Goal: Information Seeking & Learning: Learn about a topic

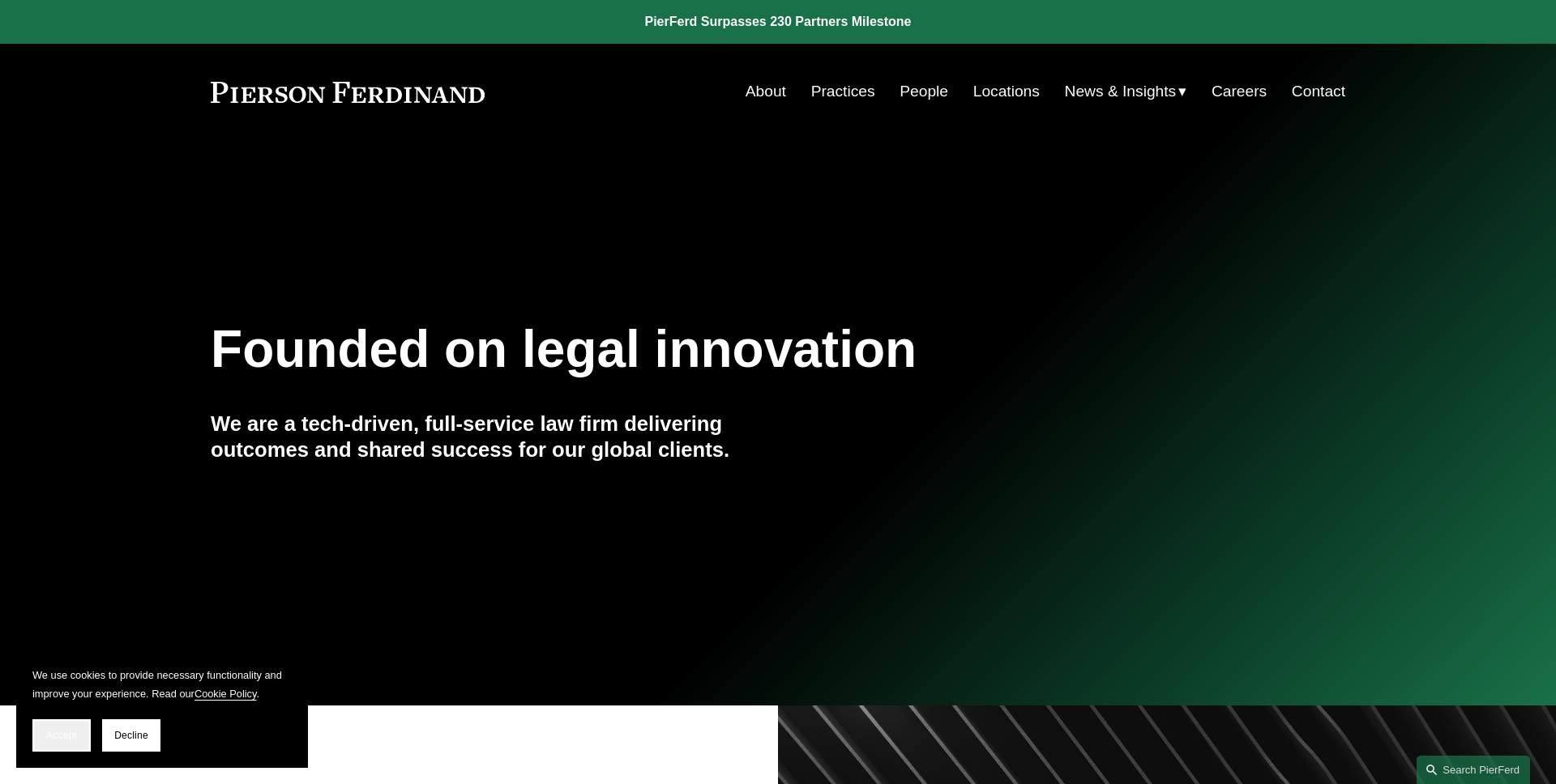
click at [45, 732] on button "Accept" at bounding box center [62, 736] width 59 height 33
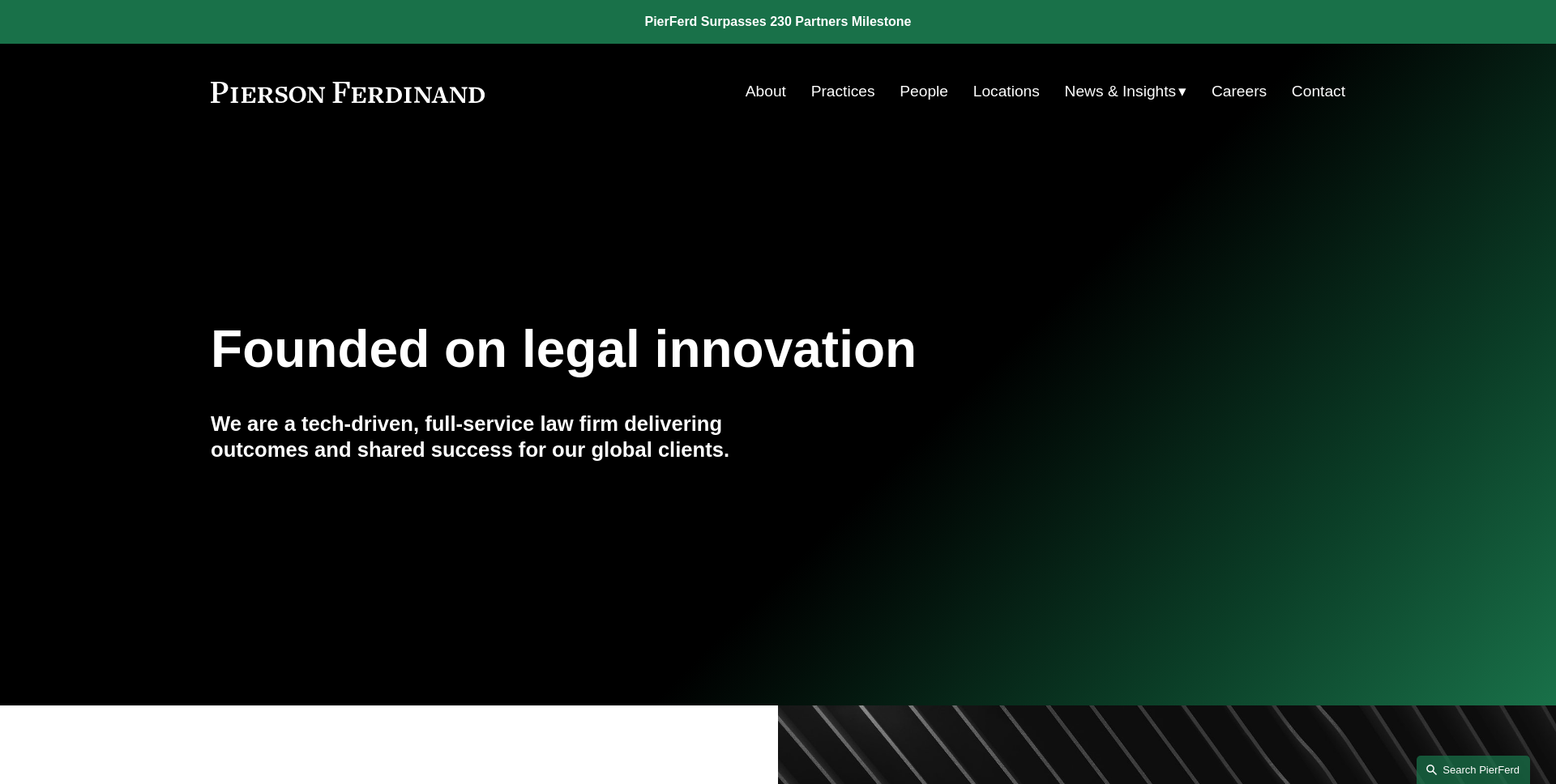
click at [1513, 764] on link "Search this site" at bounding box center [1473, 769] width 114 height 28
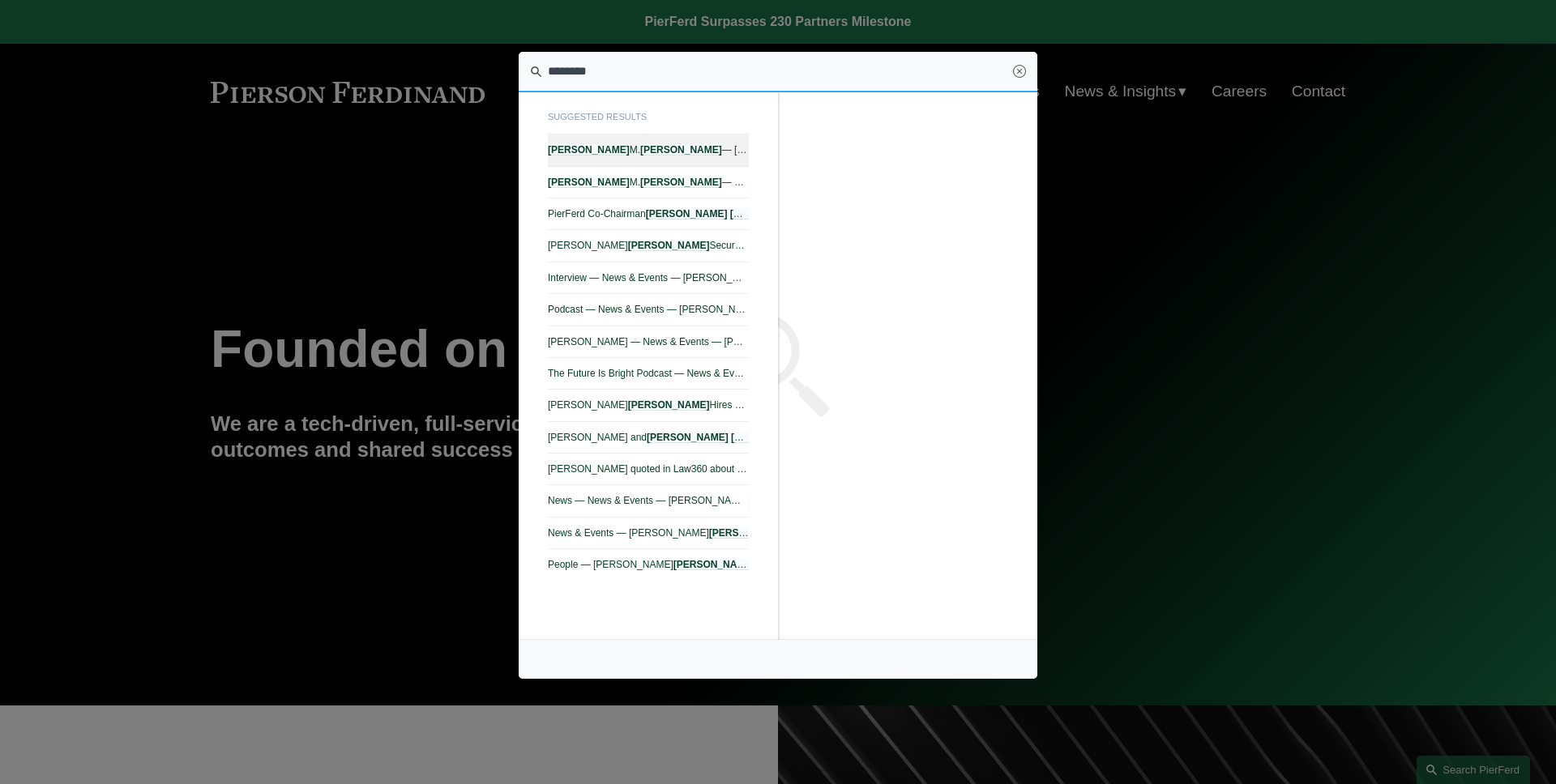
click at [683, 158] on link "Joel M. Ferdinand — Pierson Ferdinand LLP" at bounding box center [648, 150] width 201 height 32
type input "********"
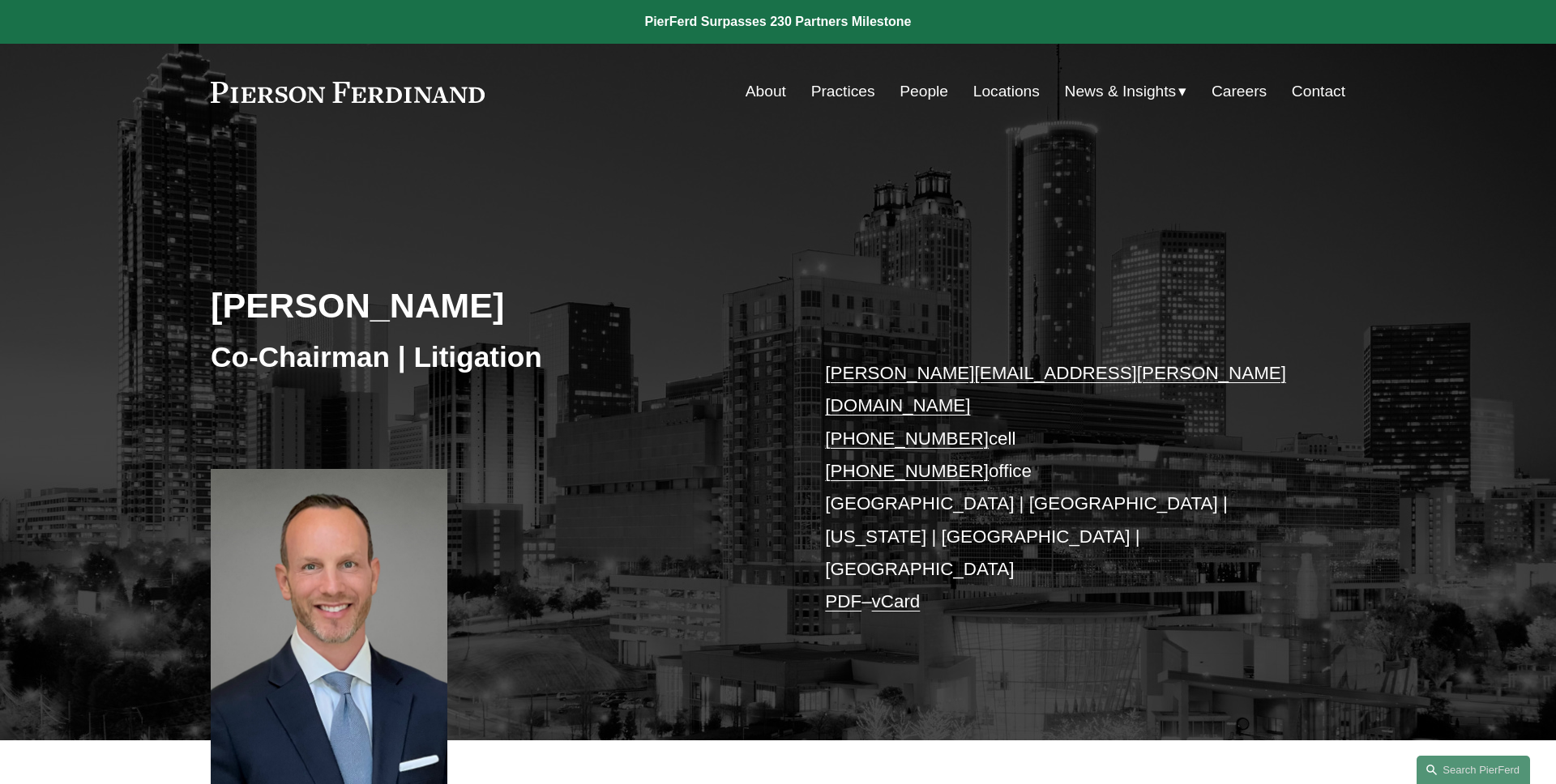
scroll to position [370, 0]
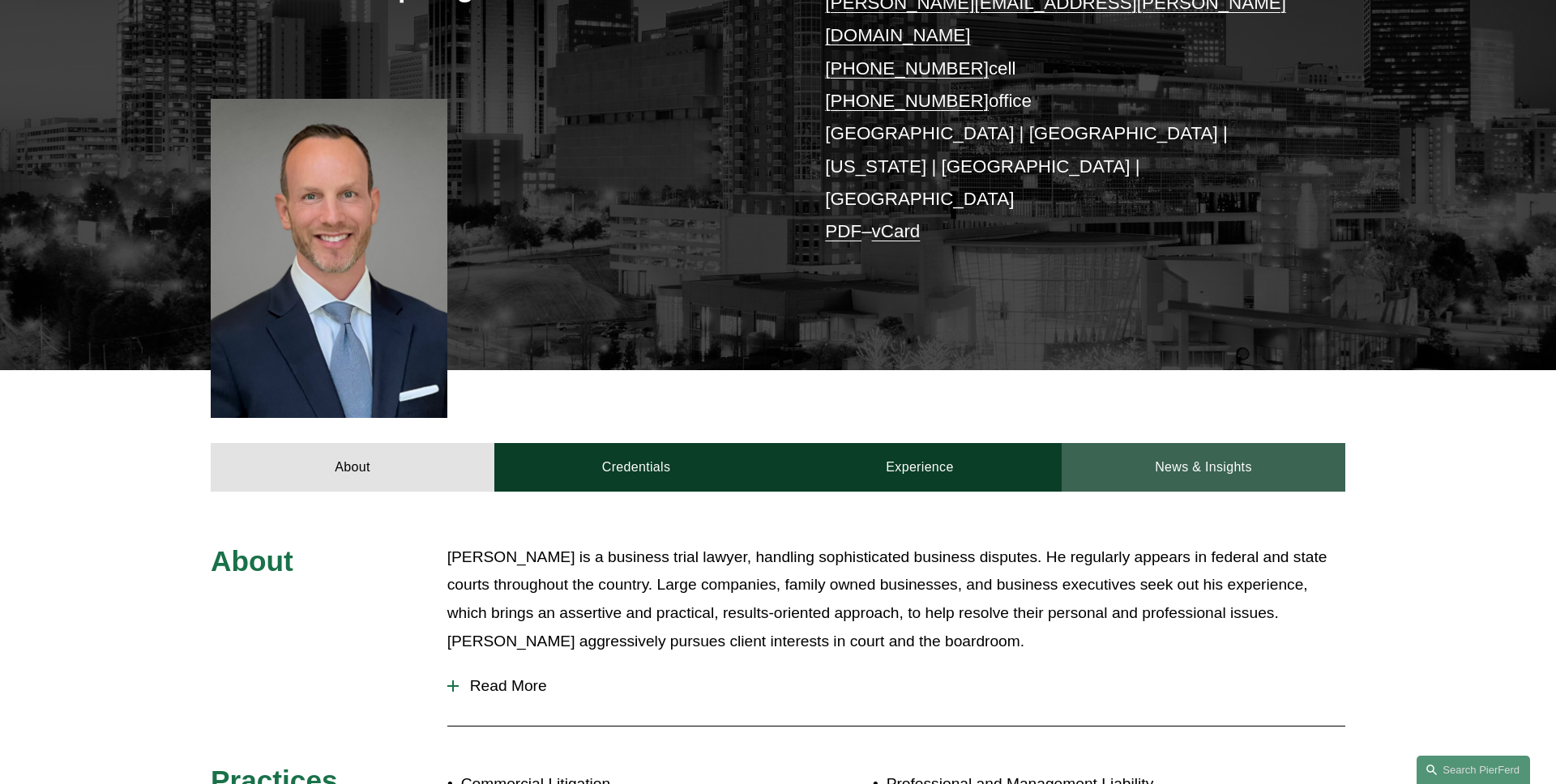
click at [1182, 443] on link "News & Insights" at bounding box center [1203, 467] width 283 height 48
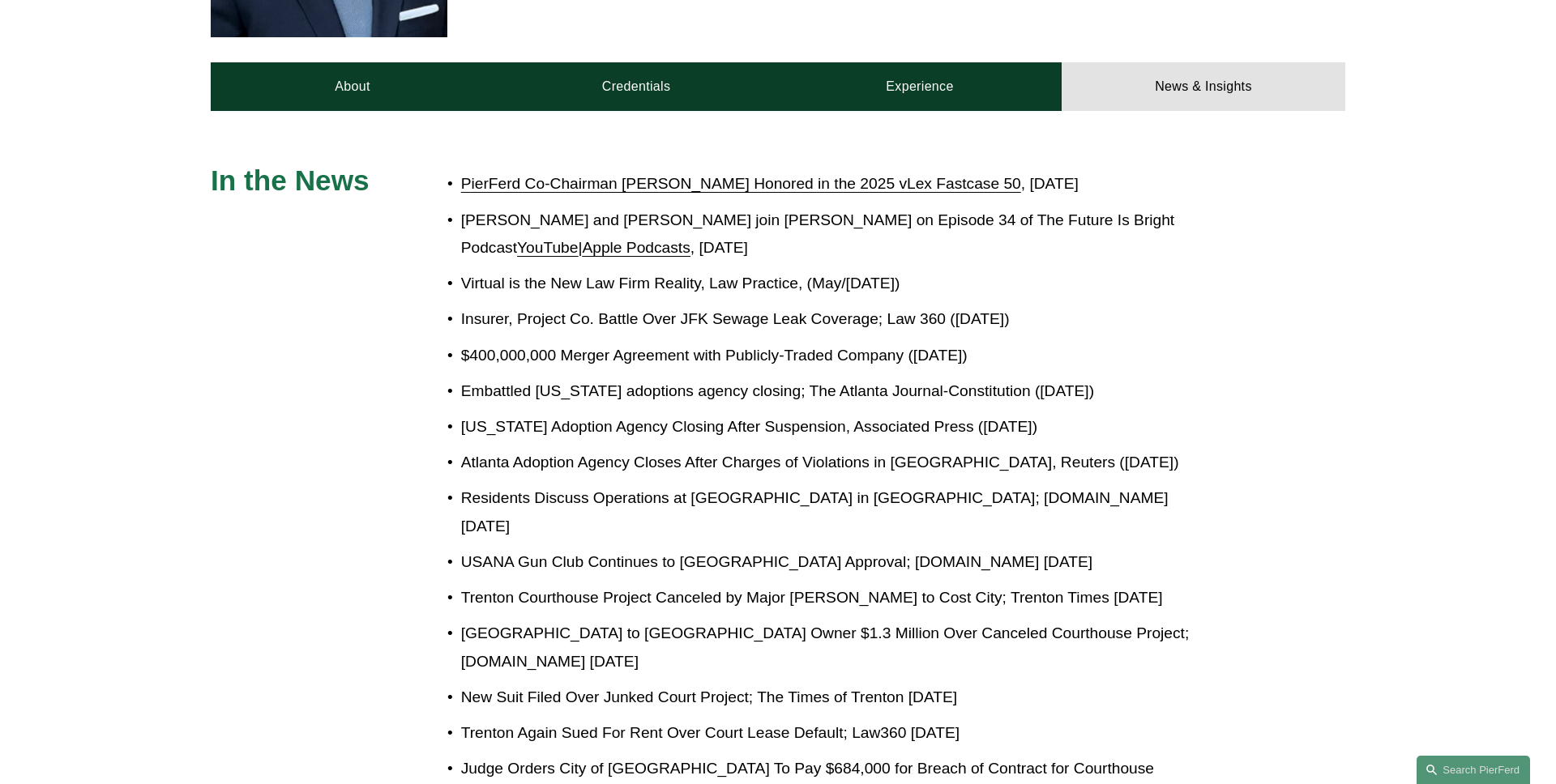
scroll to position [688, 0]
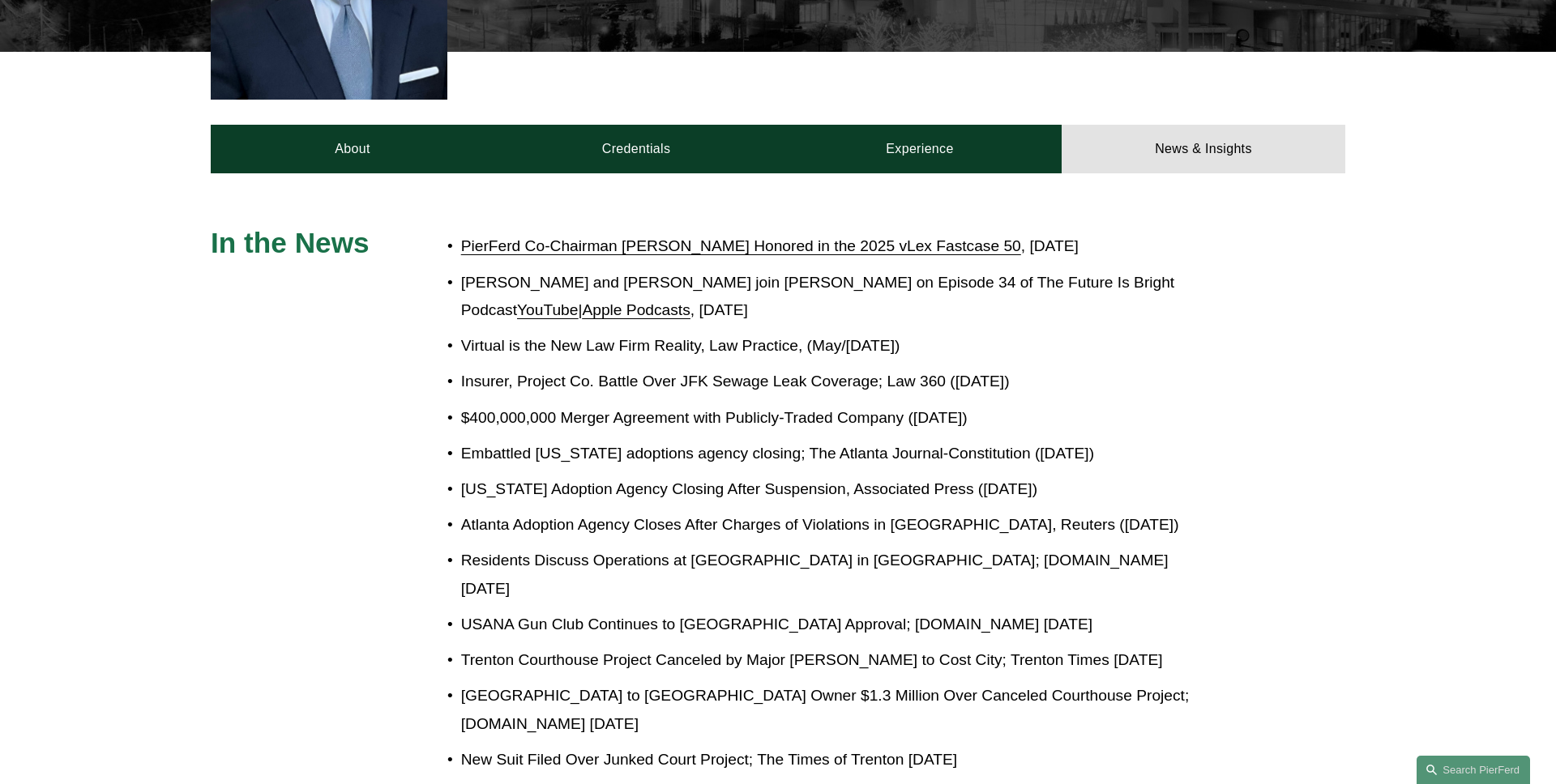
click at [311, 314] on div "In the News PierFerd Co-Chairman [PERSON_NAME] Honored in the 2025 vLex Fastcas…" at bounding box center [778, 786] width 1556 height 1121
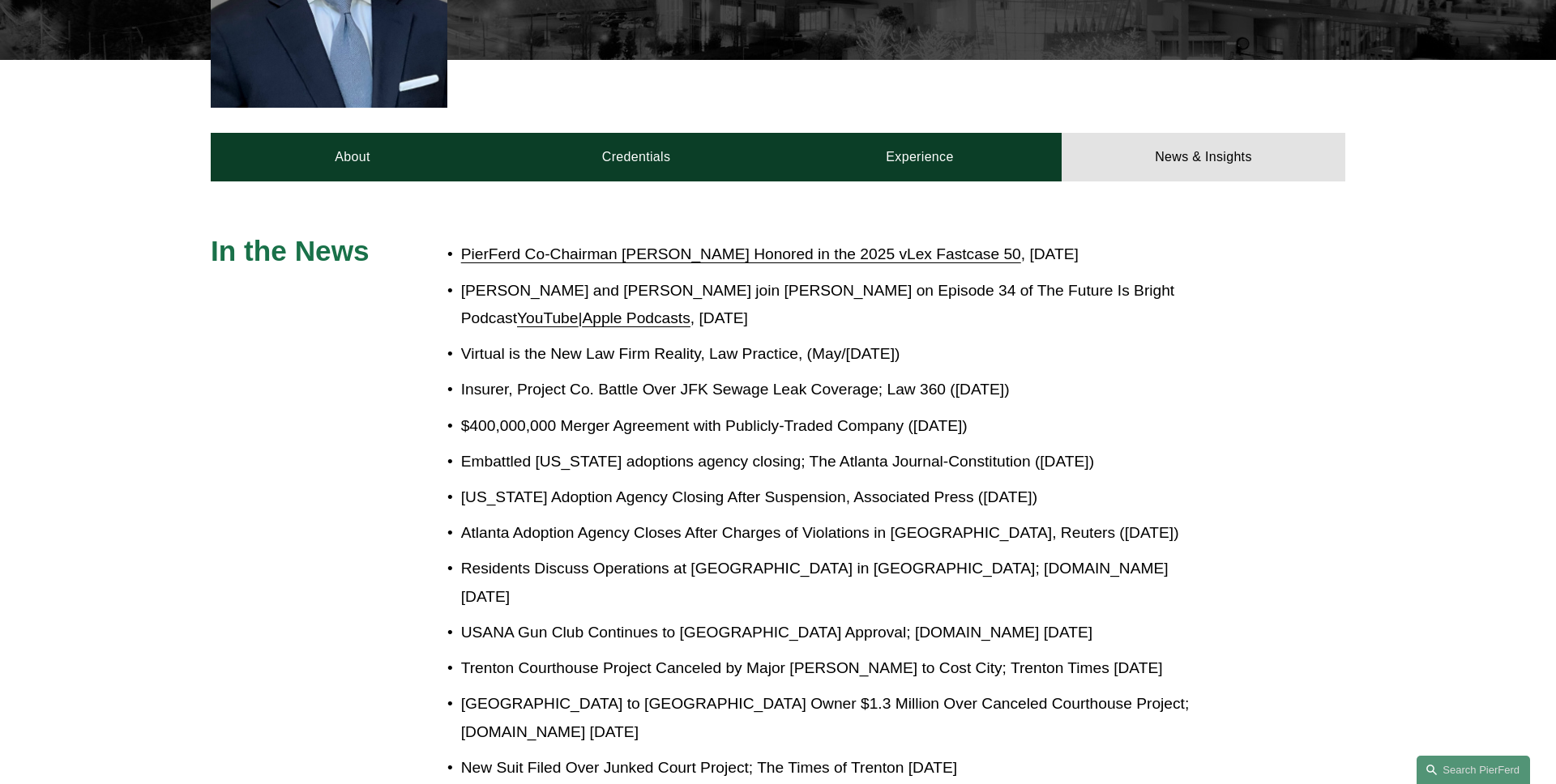
scroll to position [679, 0]
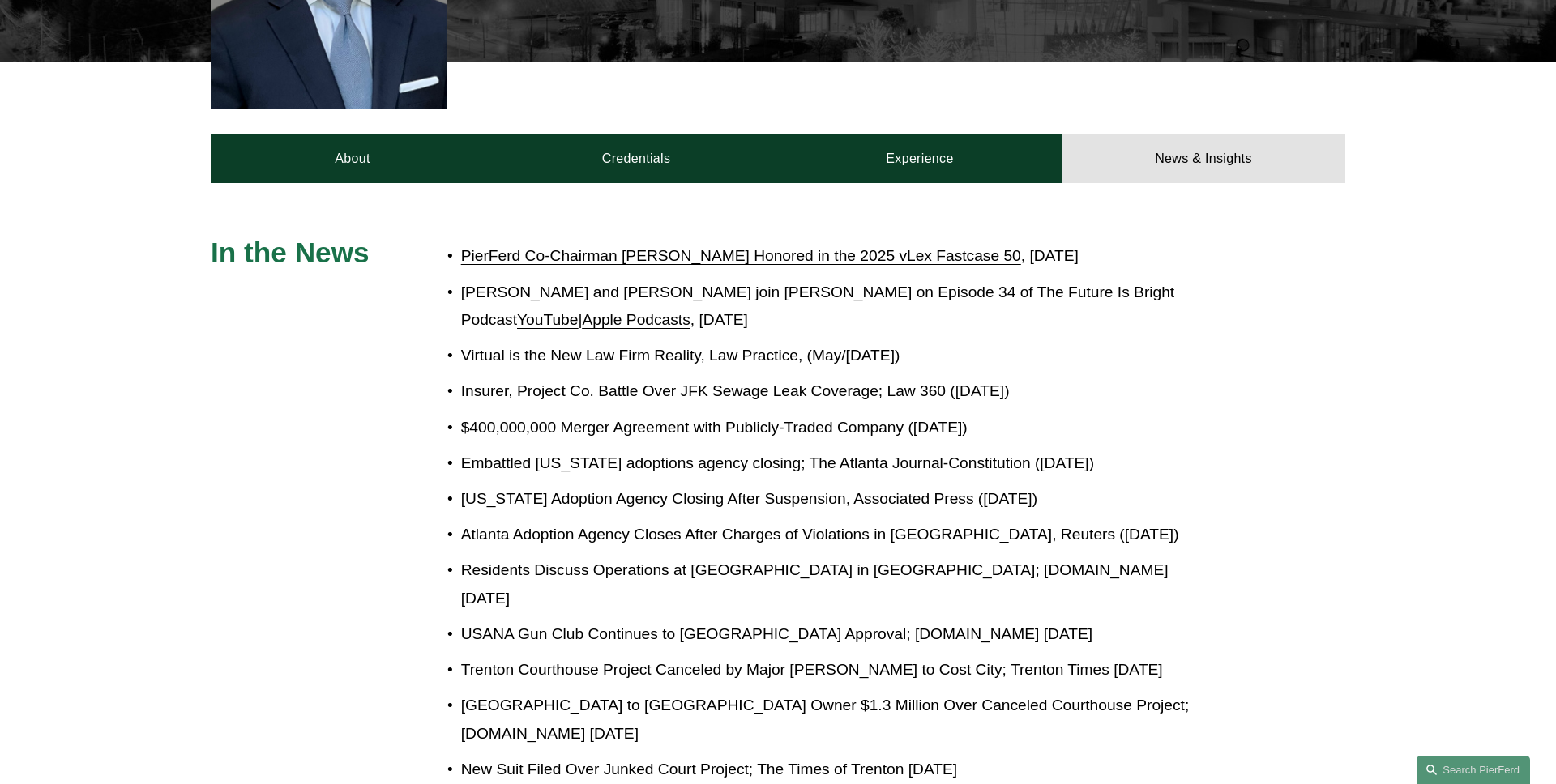
click at [311, 297] on div "In the News PierFerd Co-Chairman [PERSON_NAME] Honored in the 2025 vLex Fastcas…" at bounding box center [778, 795] width 1556 height 1121
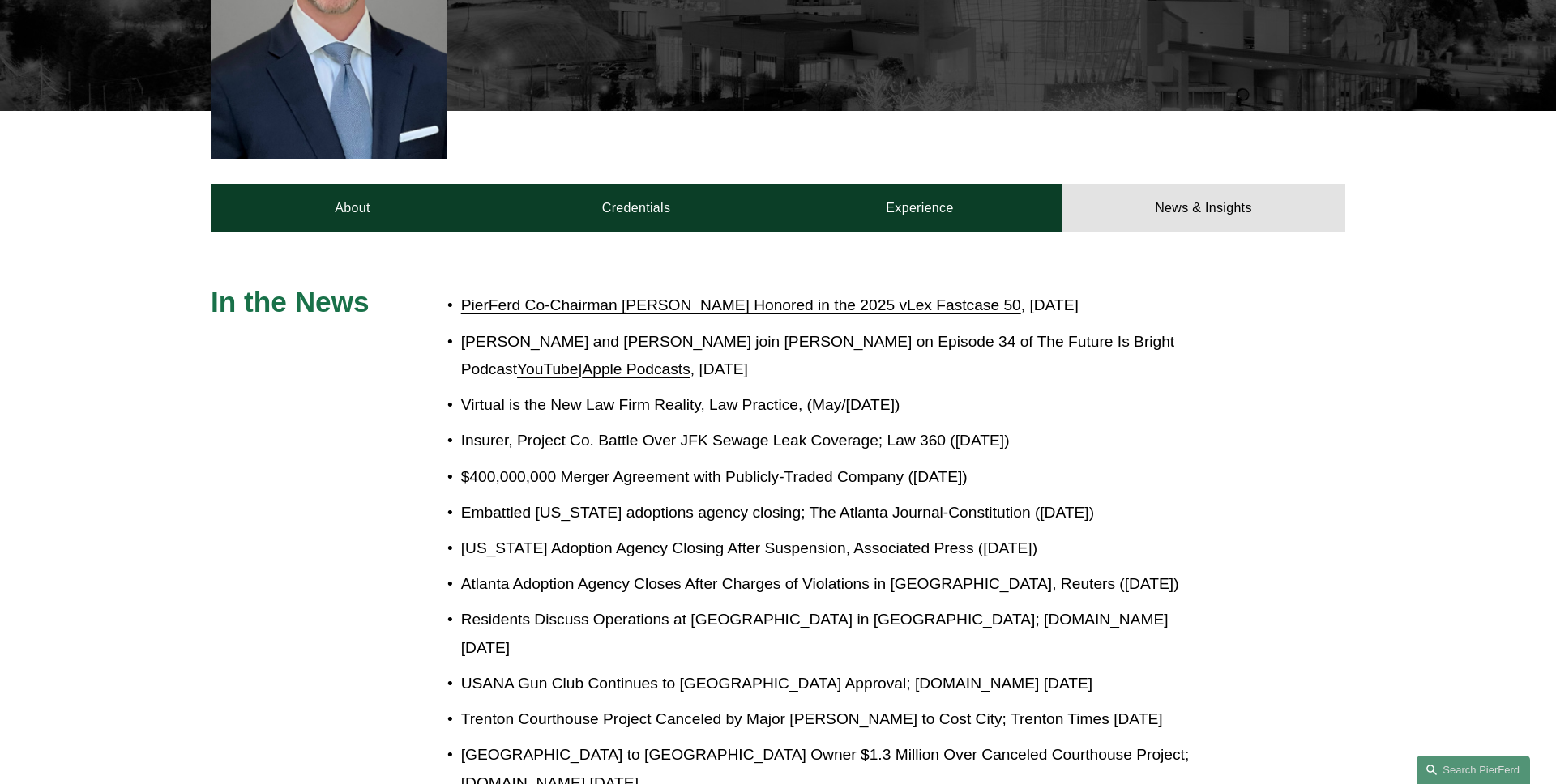
scroll to position [620, 0]
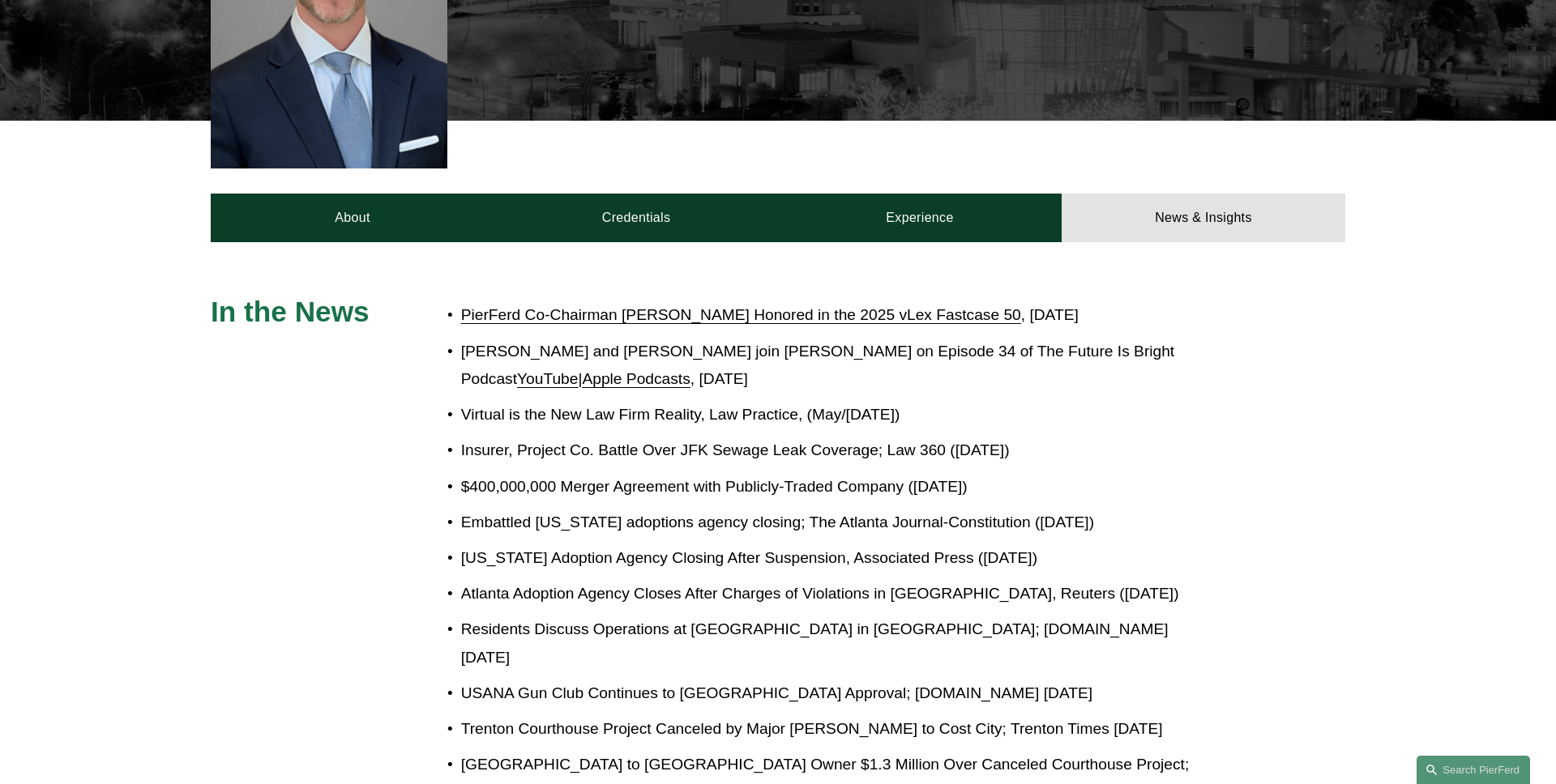
drag, startPoint x: 784, startPoint y: 288, endPoint x: 670, endPoint y: 279, distance: 114.4
click at [670, 338] on p "[PERSON_NAME] and [PERSON_NAME] join [PERSON_NAME] on Episode 34 of The Future …" at bounding box center [833, 366] width 742 height 56
click at [777, 338] on p "[PERSON_NAME] and [PERSON_NAME] join [PERSON_NAME] on Episode 34 of The Future …" at bounding box center [833, 366] width 742 height 56
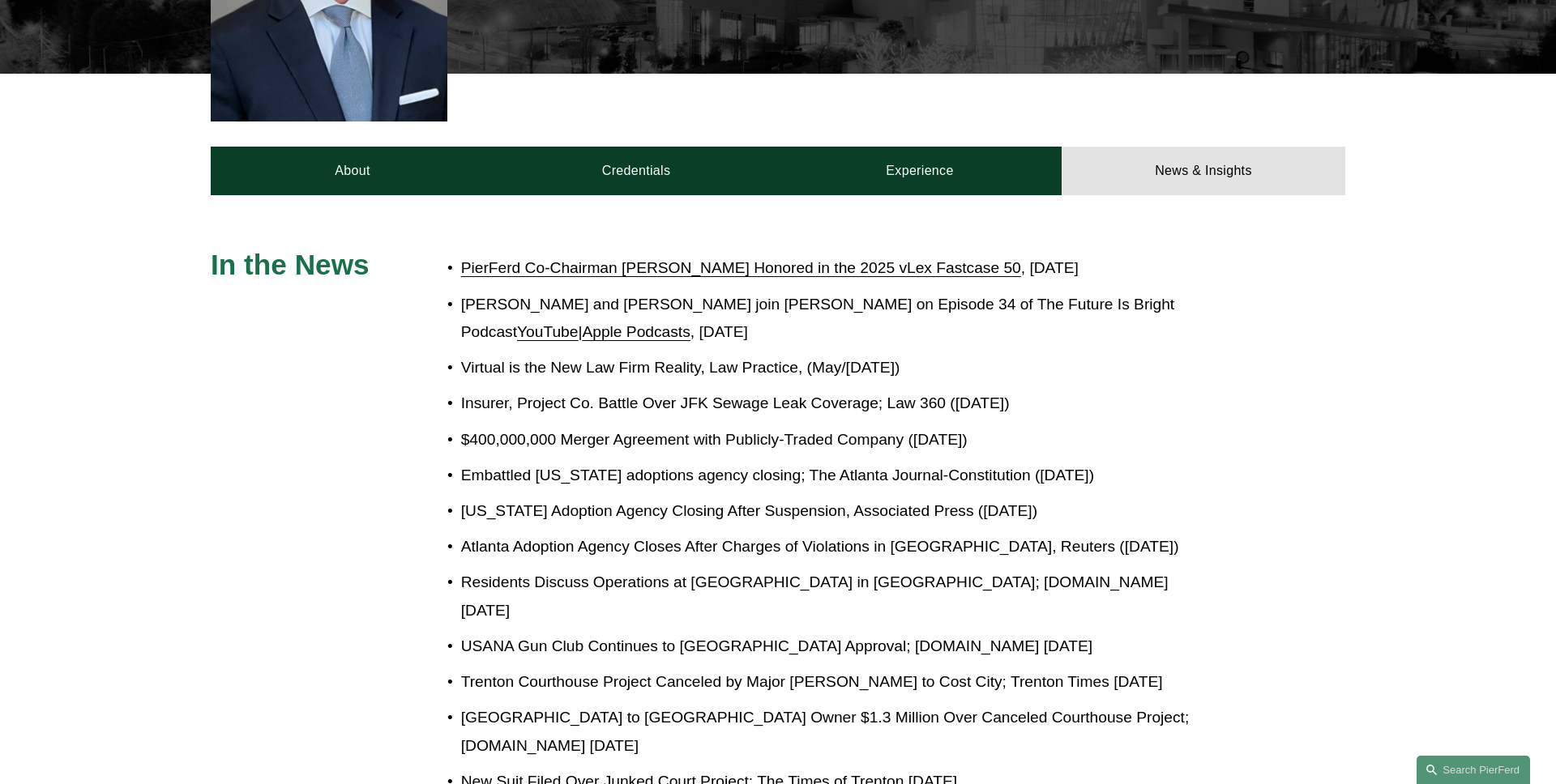
scroll to position [581, 0]
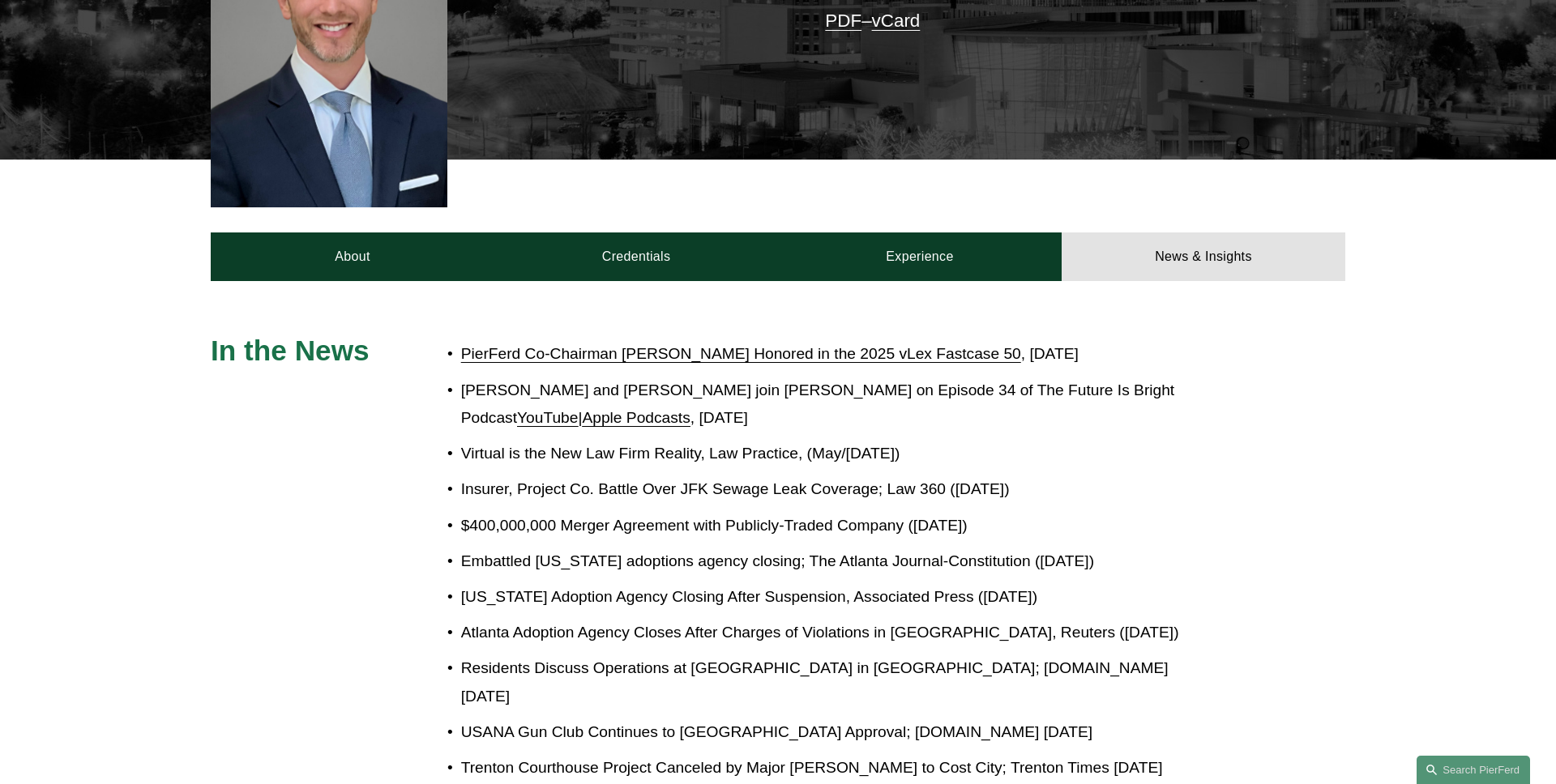
drag, startPoint x: 770, startPoint y: 331, endPoint x: 462, endPoint y: 299, distance: 309.7
click at [462, 377] on p "[PERSON_NAME] and [PERSON_NAME] join [PERSON_NAME] on Episode 34 of The Future …" at bounding box center [833, 404] width 742 height 56
copy p "[PERSON_NAME] and [PERSON_NAME] join [PERSON_NAME] on Episode 34 of The Future …"
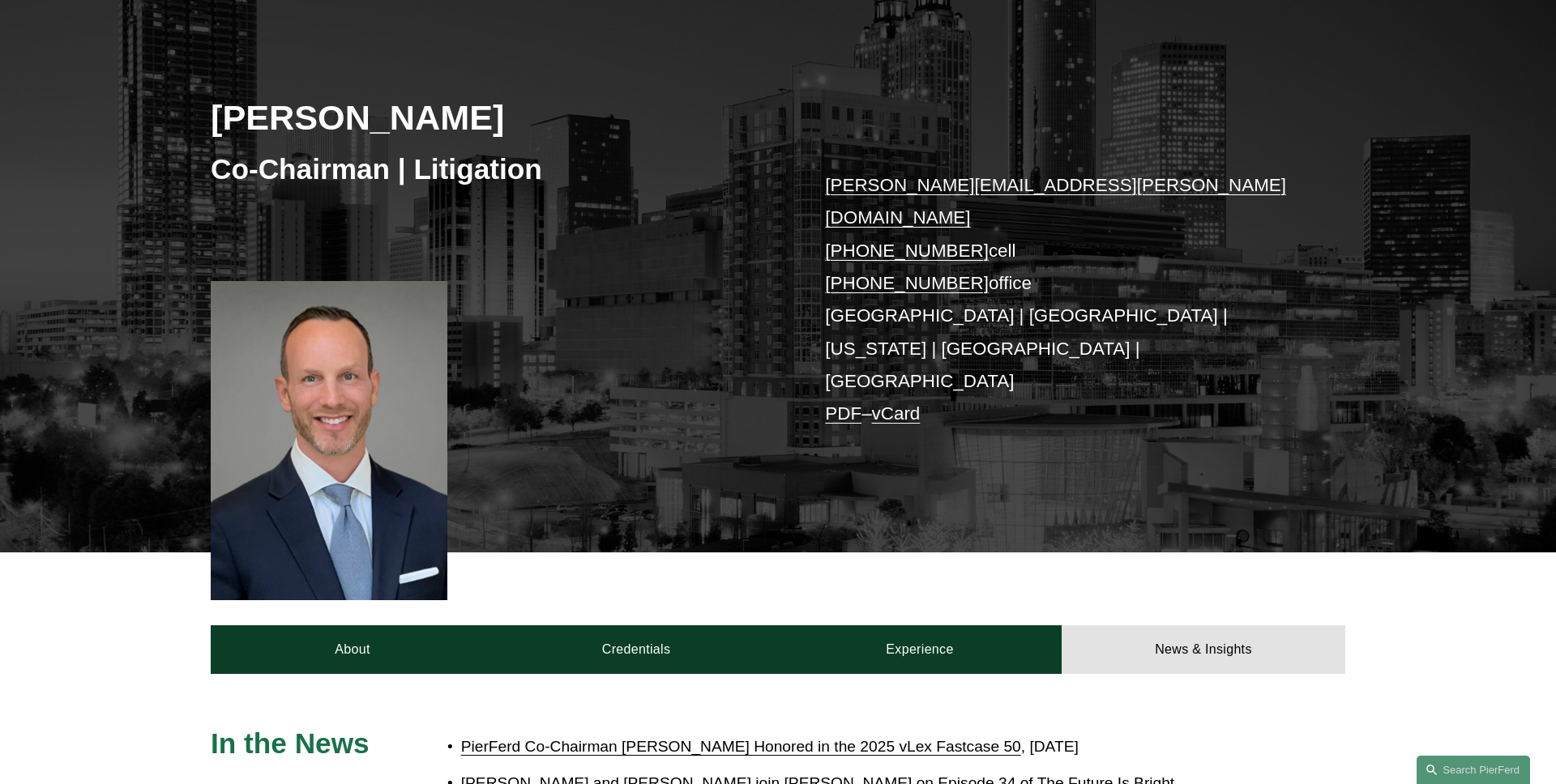
scroll to position [238, 0]
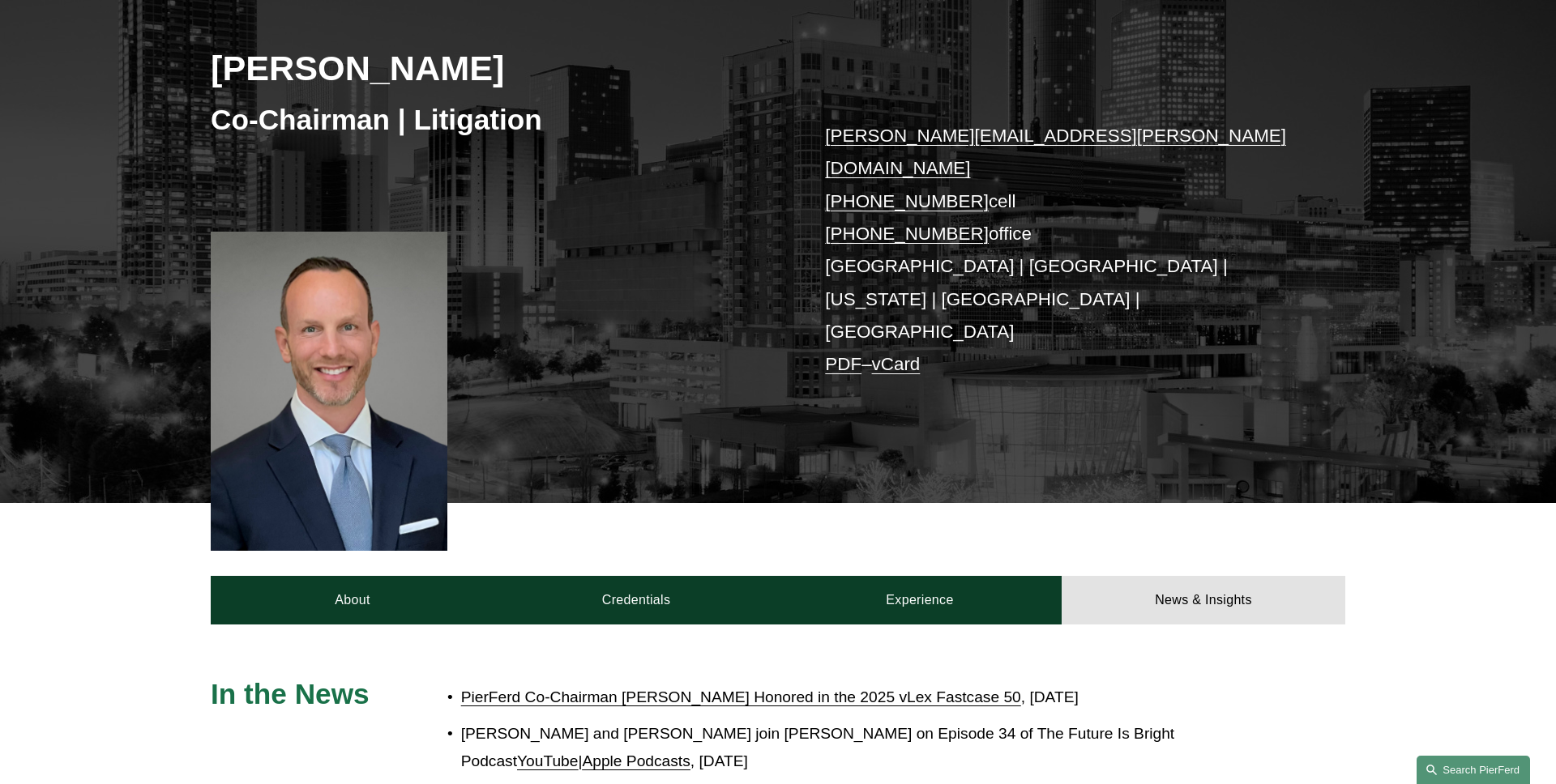
click at [1439, 761] on link "Search this site" at bounding box center [1473, 769] width 114 height 28
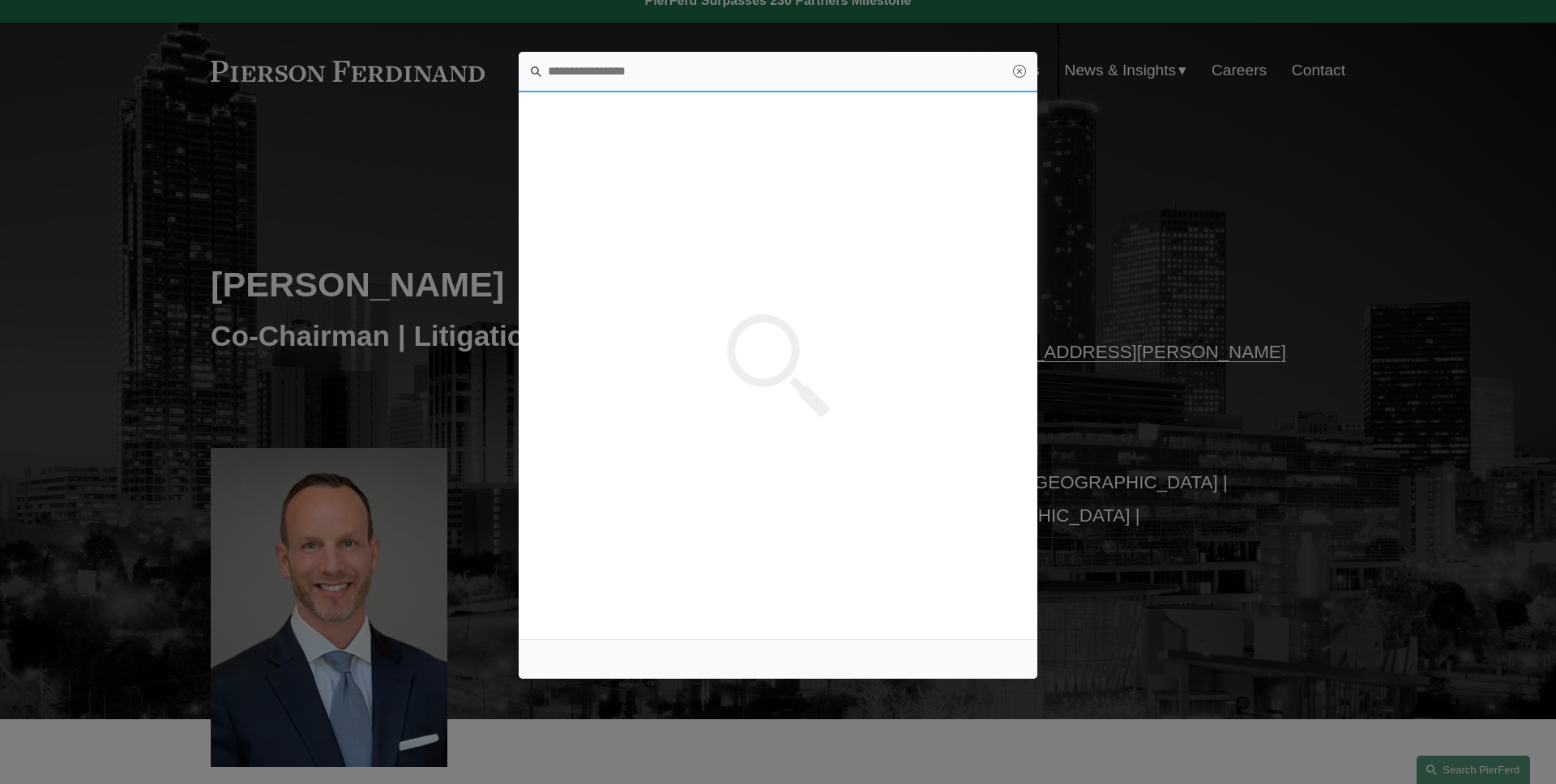
scroll to position [0, 0]
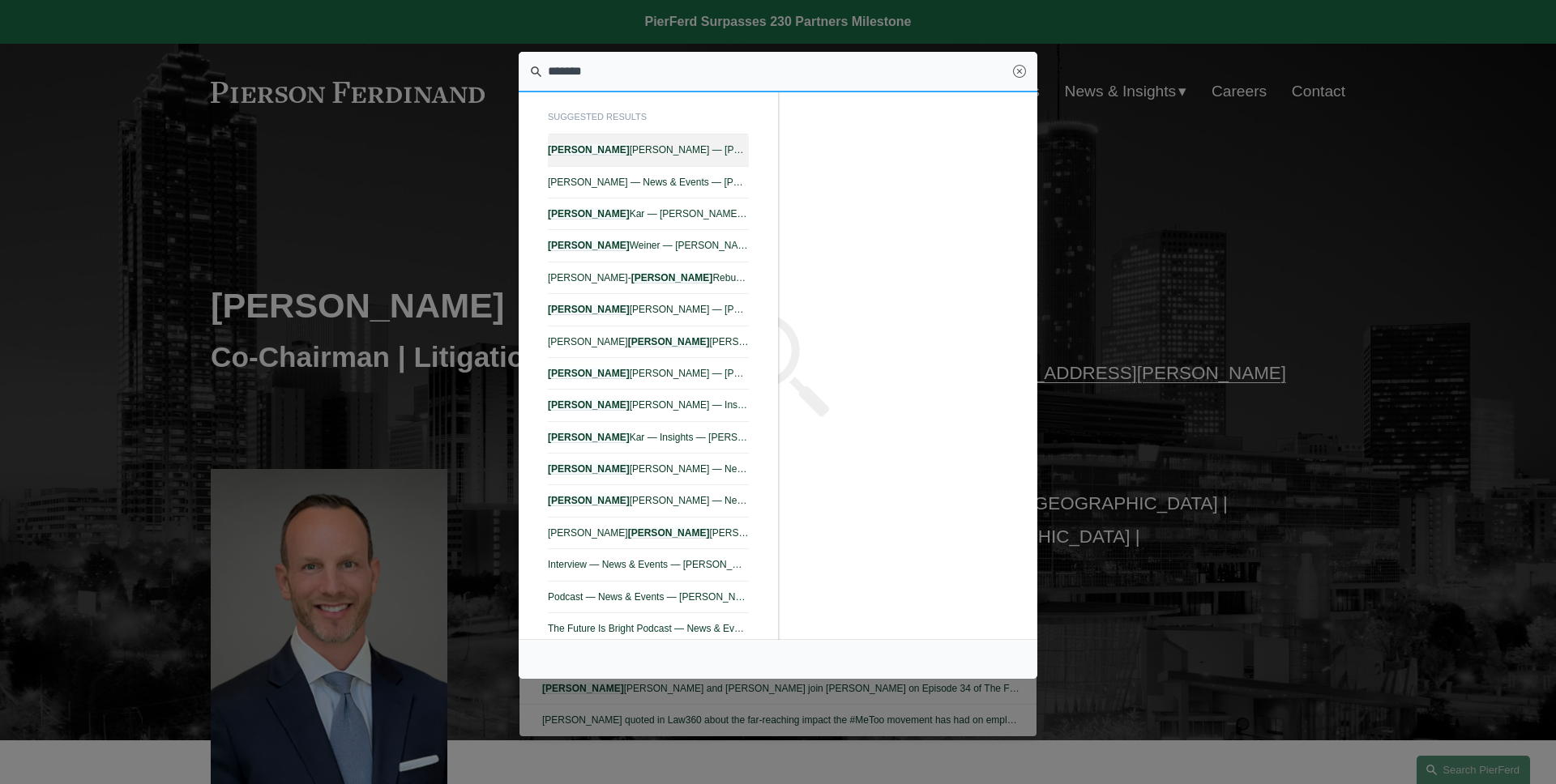
click at [636, 145] on span "[PERSON_NAME] — [PERSON_NAME]" at bounding box center [648, 150] width 201 height 11
type input "*******"
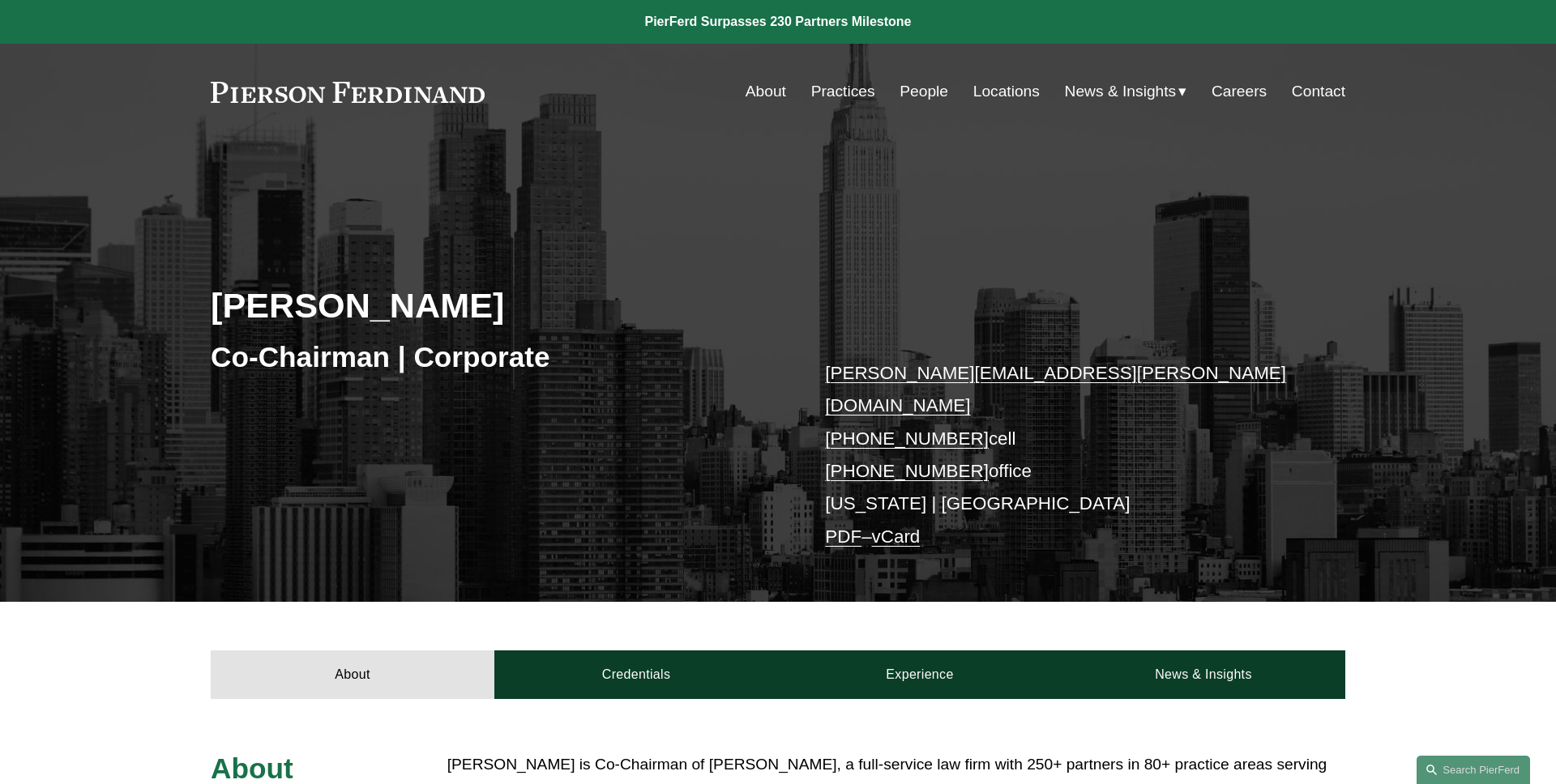
scroll to position [366, 0]
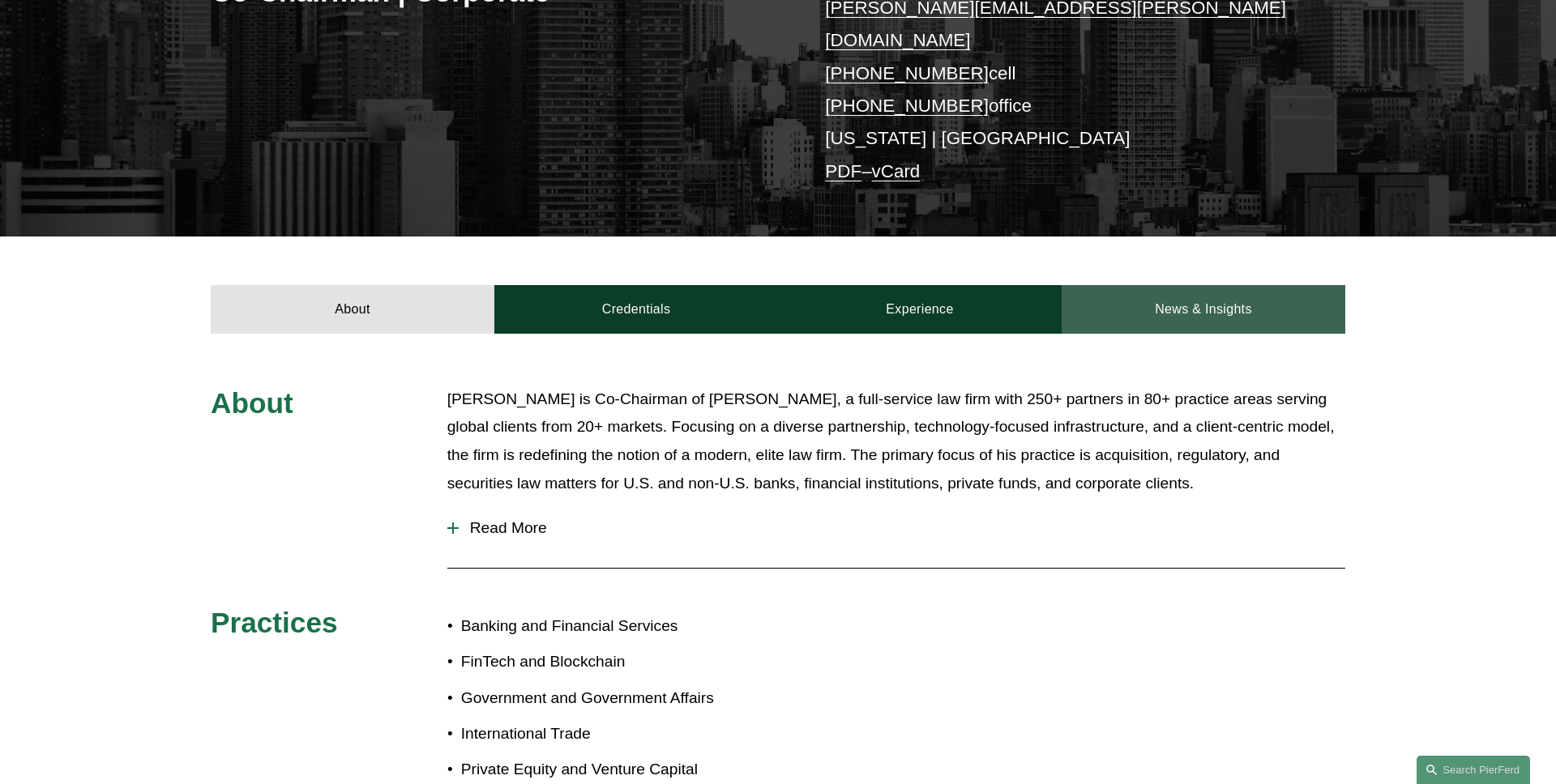
click at [1243, 285] on link "News & Insights" at bounding box center [1203, 309] width 283 height 48
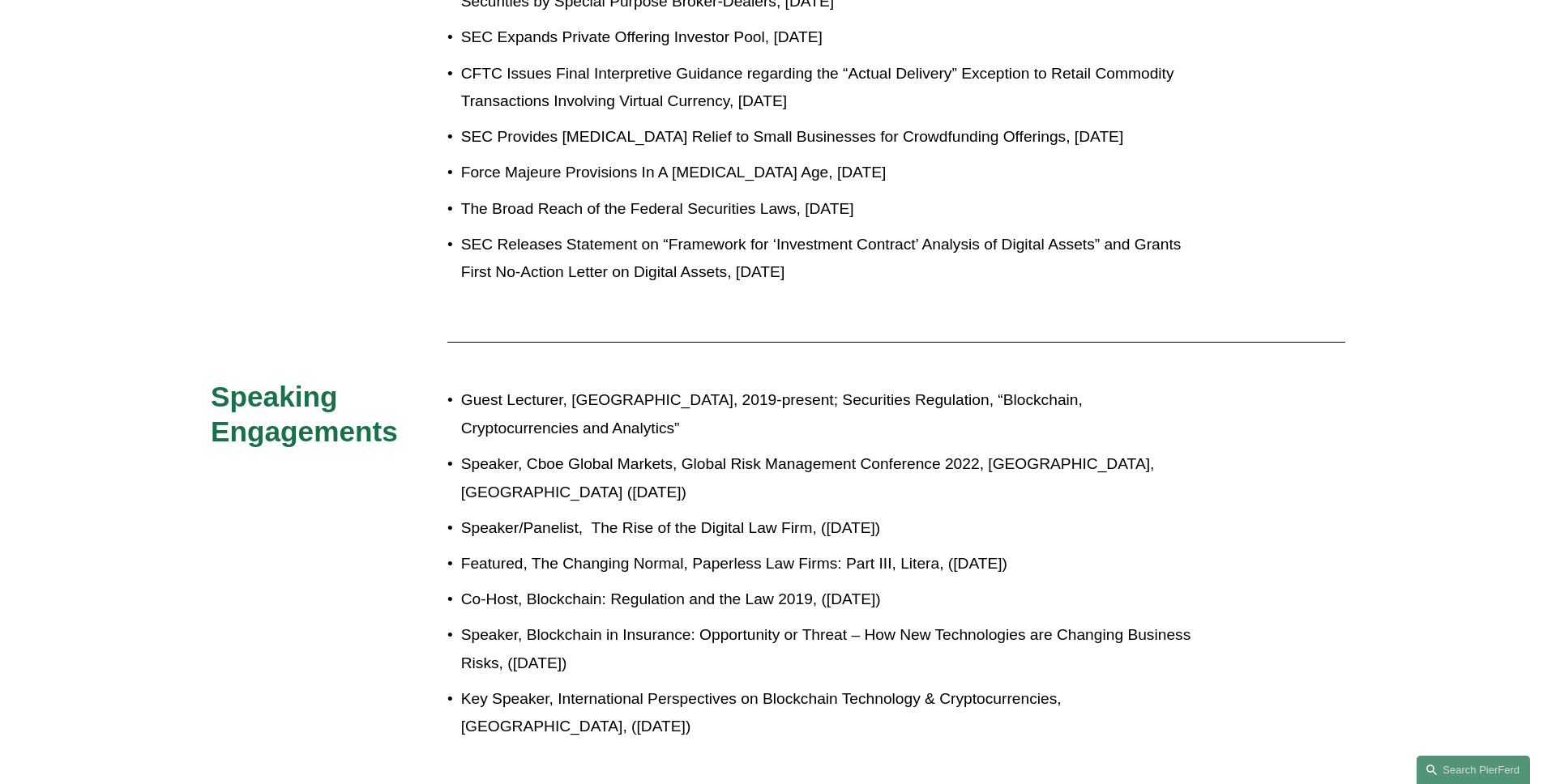
scroll to position [1907, 0]
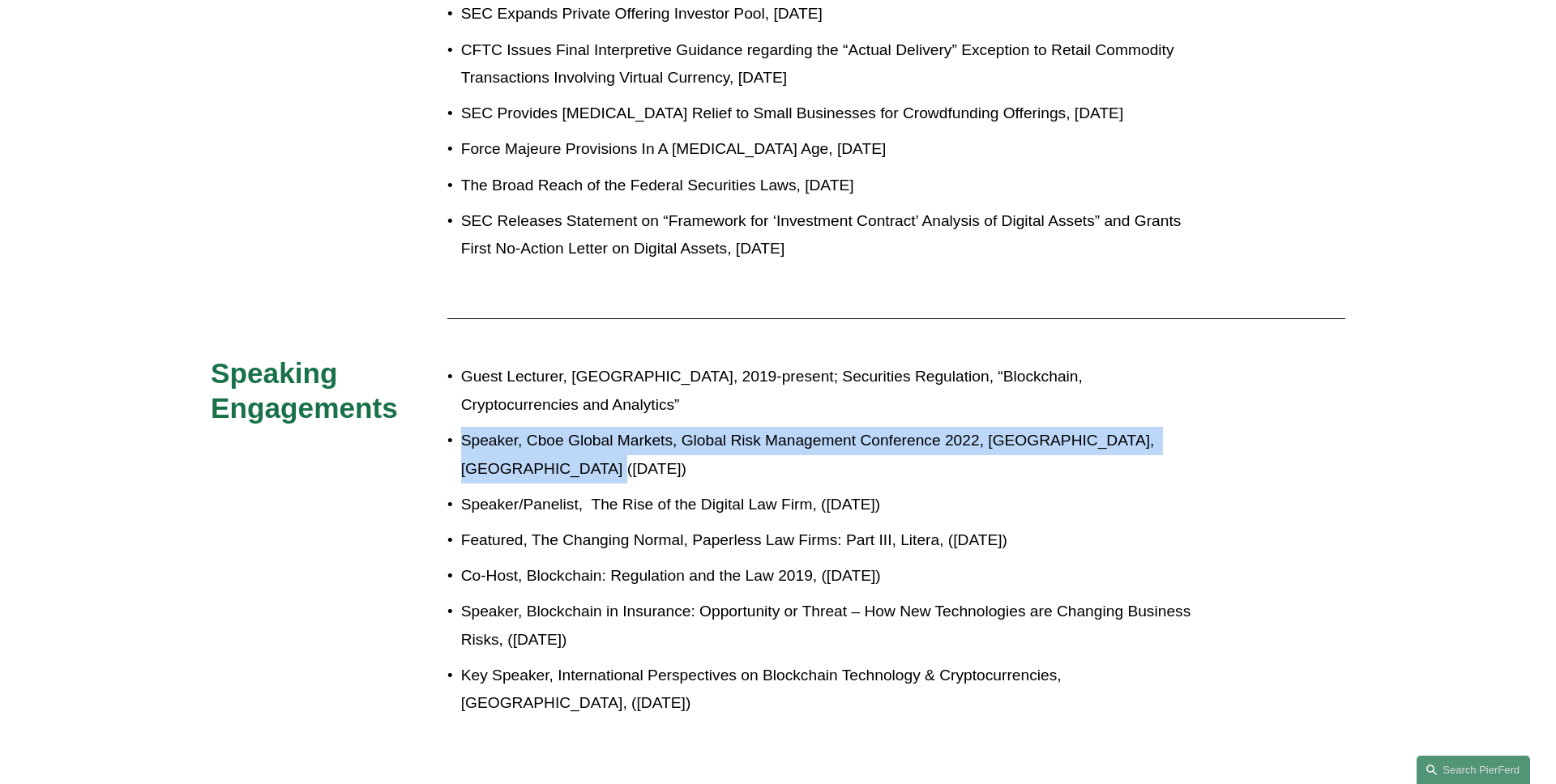
drag, startPoint x: 533, startPoint y: 446, endPoint x: 454, endPoint y: 421, distance: 82.9
click at [462, 427] on p "Speaker, Cboe Global Markets, Global Risk Management Conference 2022, Reykjavik…" at bounding box center [833, 454] width 742 height 56
copy p "Speaker, Cboe Global Markets, Global Risk Management Conference 2022, Reykjavik…"
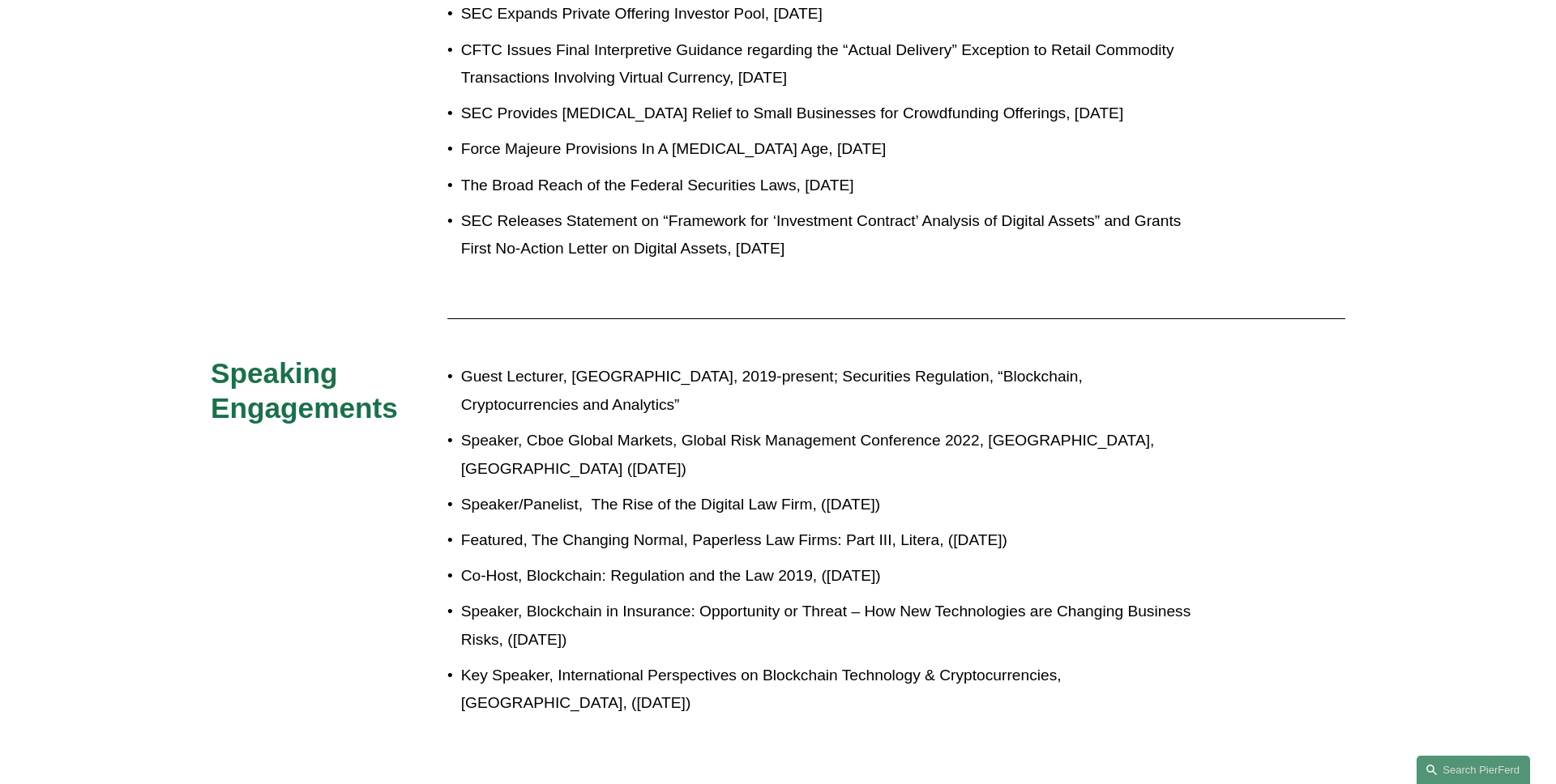
drag, startPoint x: 673, startPoint y: 418, endPoint x: 529, endPoint y: 417, distance: 144.0
click at [529, 427] on p "Speaker, Cboe Global Markets, Global Risk Management Conference 2022, Reykjavik…" at bounding box center [833, 454] width 742 height 56
copy p "Cboe Global Markets"
click at [589, 439] on p "Speaker, Cboe Global Markets, Global Risk Management Conference 2022, Reykjavik…" at bounding box center [833, 454] width 742 height 56
